Goal: Task Accomplishment & Management: Use online tool/utility

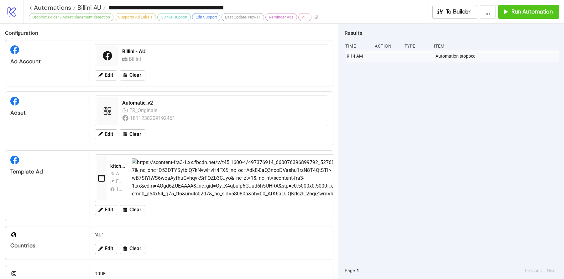
drag, startPoint x: 0, startPoint y: 0, endPoint x: 408, endPoint y: 90, distance: 418.0
click at [410, 90] on div "9:14 AM Automation stopped" at bounding box center [452, 156] width 214 height 212
click at [88, 8] on span "Billini AU" at bounding box center [88, 7] width 25 height 8
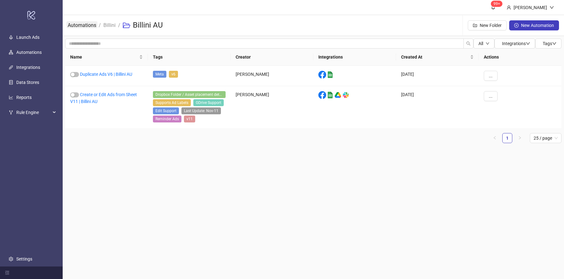
click at [86, 27] on link "Automations" at bounding box center [81, 24] width 31 height 7
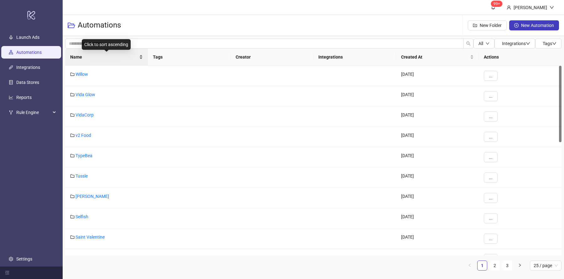
click at [141, 60] on div "Name" at bounding box center [106, 57] width 73 height 7
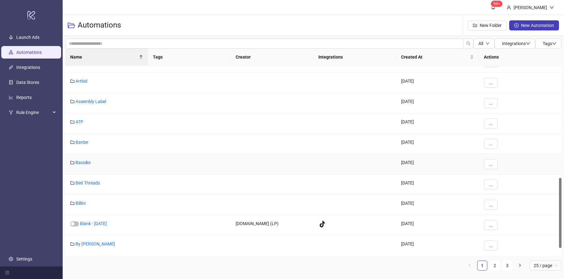
scroll to position [304, 0]
click at [81, 201] on link "Billini" at bounding box center [81, 201] width 10 height 5
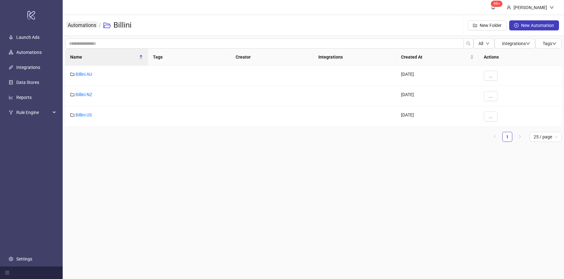
click at [83, 28] on link "Automations" at bounding box center [81, 24] width 31 height 7
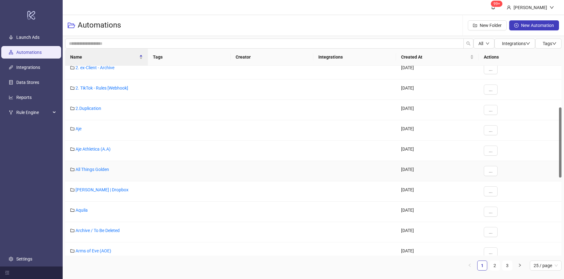
scroll to position [323, 0]
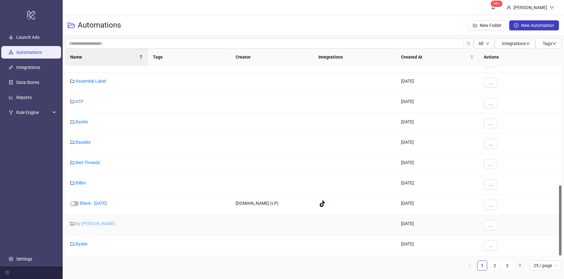
click at [88, 224] on link "By [PERSON_NAME]" at bounding box center [95, 223] width 39 height 5
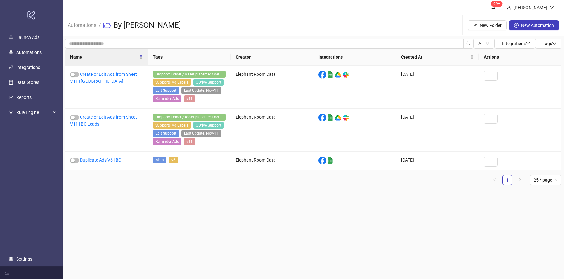
click at [146, 201] on main "99+ [PERSON_NAME] Automations / By [PERSON_NAME] Folder New Automation All Inte…" at bounding box center [313, 139] width 501 height 279
click at [150, 202] on main "99+ [PERSON_NAME] Automations / By [PERSON_NAME] Folder New Automation All Inte…" at bounding box center [313, 139] width 501 height 279
click at [113, 74] on link "Create or Edit Ads from Sheet V11 | [GEOGRAPHIC_DATA]" at bounding box center [103, 78] width 67 height 12
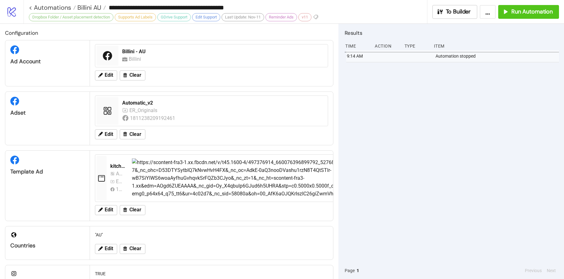
type input "**********"
click at [408, 96] on div "10:38 AM Automation stopped" at bounding box center [452, 156] width 214 height 212
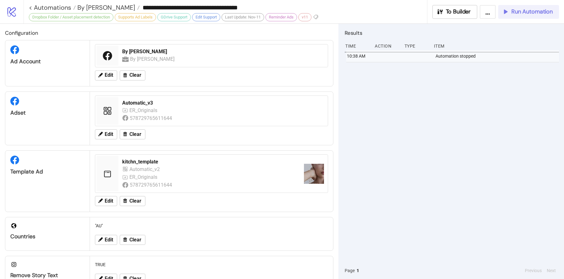
click at [519, 15] on button "Run Automation" at bounding box center [528, 12] width 61 height 14
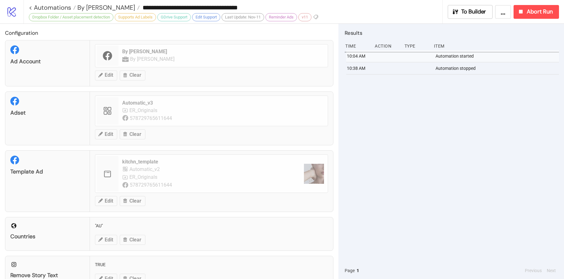
click at [471, 131] on div "10:04 AM Automation started 10:38 AM Automation stopped" at bounding box center [452, 156] width 214 height 212
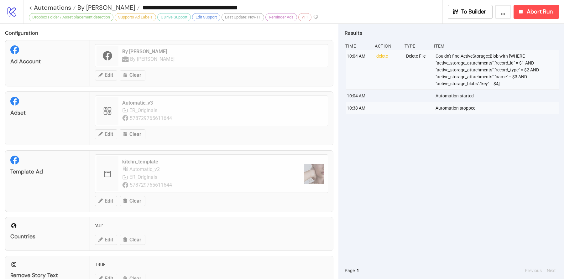
click at [476, 132] on div "10:04 AM delete Delete File Couldn't find ActiveStorage::Blob with [WHERE "acti…" at bounding box center [452, 156] width 214 height 212
